Goal: Task Accomplishment & Management: Use online tool/utility

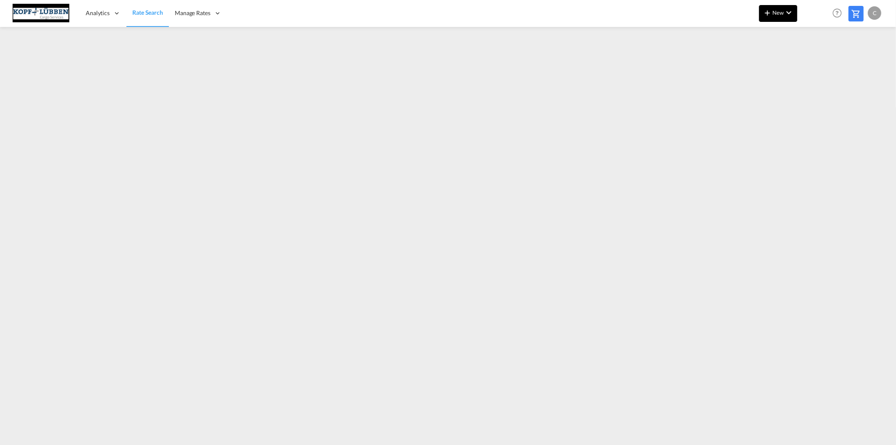
click at [768, 14] on md-icon "icon-plus 400-fg" at bounding box center [768, 13] width 10 height 10
click at [811, 66] on span "Ratesheet" at bounding box center [812, 63] width 9 height 17
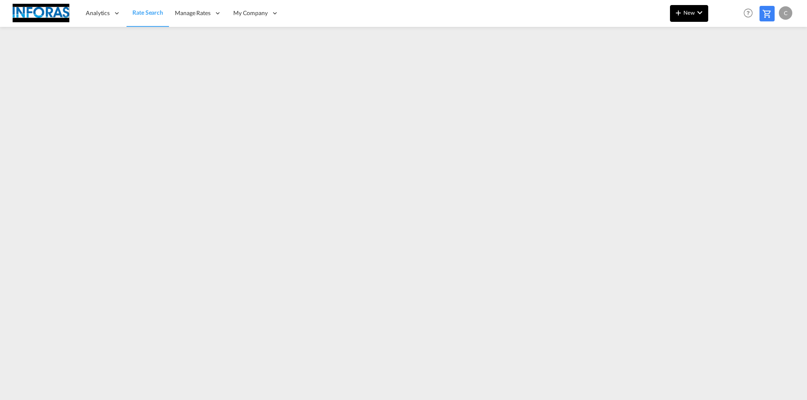
click at [681, 14] on md-icon "icon-plus 400-fg" at bounding box center [678, 13] width 10 height 10
click at [726, 64] on span "Ratesheet" at bounding box center [723, 63] width 9 height 17
